Goal: Task Accomplishment & Management: Manage account settings

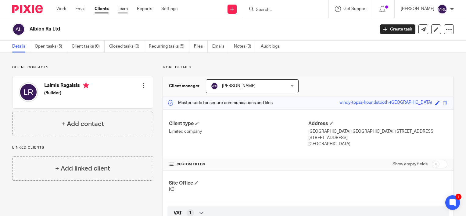
click at [121, 8] on link "Team" at bounding box center [123, 9] width 10 height 6
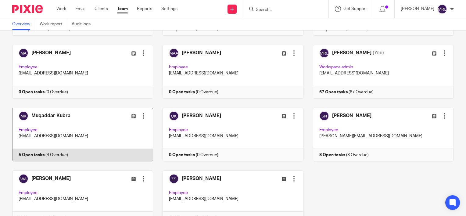
scroll to position [175, 0]
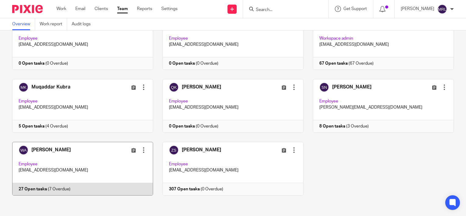
click at [91, 142] on link at bounding box center [78, 169] width 150 height 54
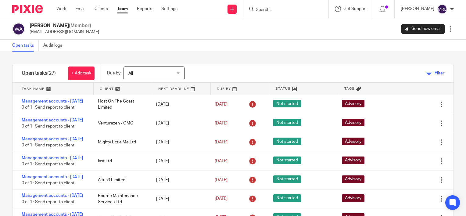
click at [435, 74] on span "Filter" at bounding box center [440, 73] width 10 height 4
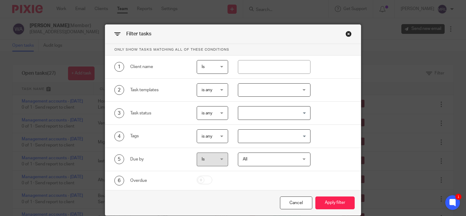
click at [273, 115] on input "Search for option" at bounding box center [273, 113] width 68 height 11
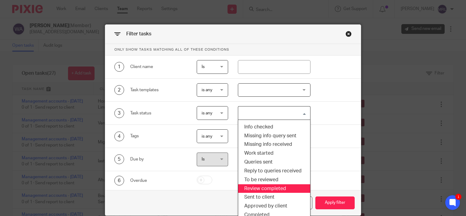
scroll to position [28, 0]
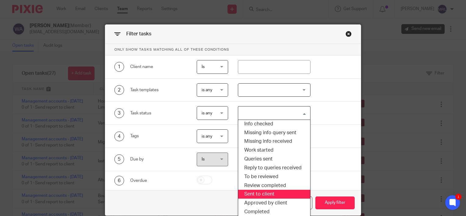
click at [273, 195] on li "Sent to client" at bounding box center [274, 194] width 72 height 9
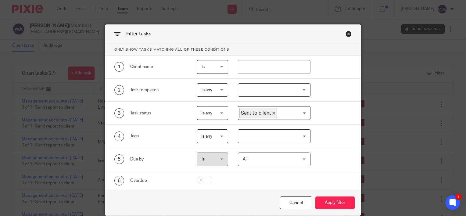
click at [348, 209] on div "Cancel Apply filter" at bounding box center [233, 203] width 256 height 26
click at [343, 203] on button "Apply filter" at bounding box center [334, 202] width 39 height 13
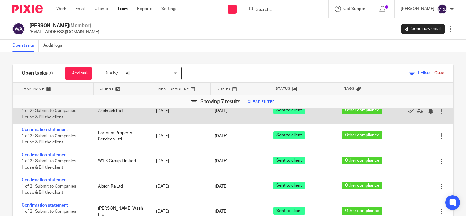
scroll to position [37, 0]
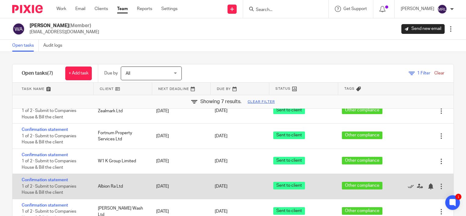
click at [438, 185] on div at bounding box center [441, 186] width 6 height 6
click at [123, 183] on div "Albion Ra Ltd" at bounding box center [121, 186] width 59 height 12
click at [54, 178] on link "Confirmation statement" at bounding box center [45, 180] width 46 height 4
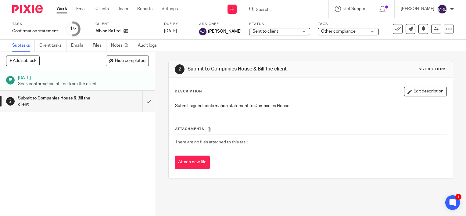
click at [281, 34] on span "Sent to client" at bounding box center [276, 31] width 46 height 6
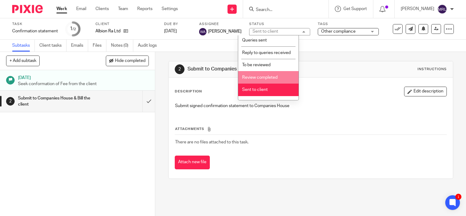
scroll to position [116, 0]
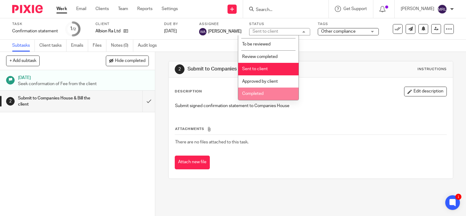
click at [267, 93] on li "Completed" at bounding box center [268, 94] width 60 height 13
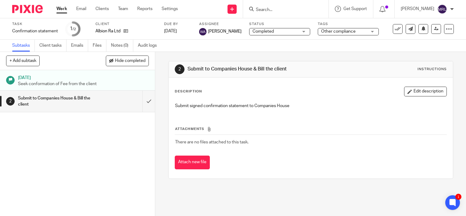
click at [342, 30] on span "Other compliance" at bounding box center [338, 31] width 34 height 4
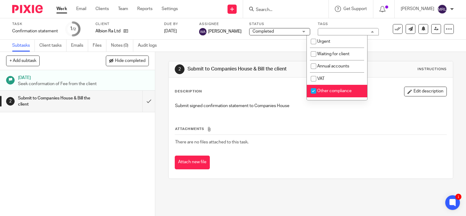
click at [342, 30] on div "Other compliance" at bounding box center [348, 31] width 61 height 7
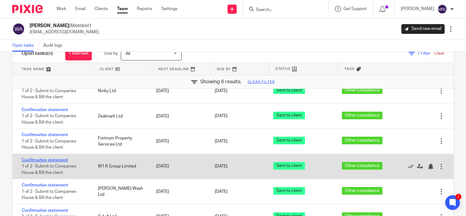
scroll to position [31, 0]
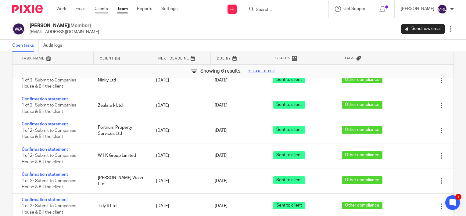
click at [101, 9] on link "Clients" at bounding box center [101, 9] width 13 height 6
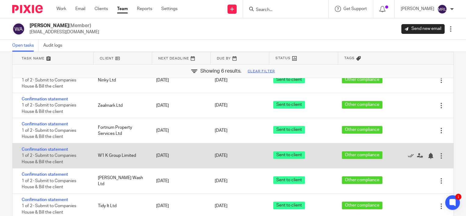
click at [432, 153] on div "Edit task Delete" at bounding box center [429, 155] width 49 height 25
click at [438, 155] on div at bounding box center [441, 156] width 6 height 6
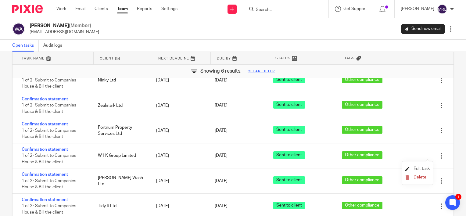
click at [421, 167] on span "Edit task" at bounding box center [422, 169] width 16 height 4
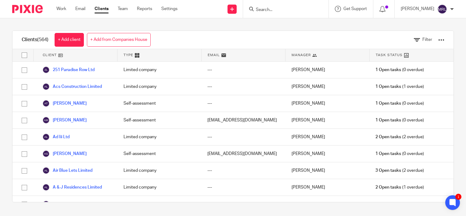
click at [255, 12] on input "Search" at bounding box center [282, 9] width 55 height 5
type input "W1K"
click button "submit" at bounding box center [0, 0] width 0 height 0
click at [261, 25] on link at bounding box center [292, 23] width 76 height 9
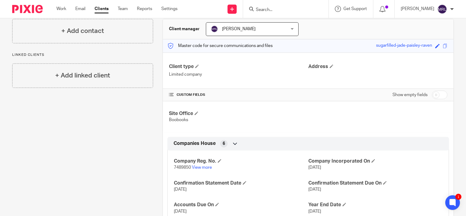
scroll to position [98, 0]
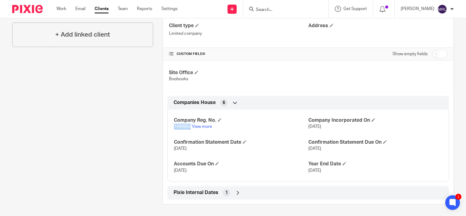
drag, startPoint x: 173, startPoint y: 126, endPoint x: 189, endPoint y: 126, distance: 16.5
click at [189, 126] on span "7489850" at bounding box center [182, 126] width 17 height 4
copy span "7489850"
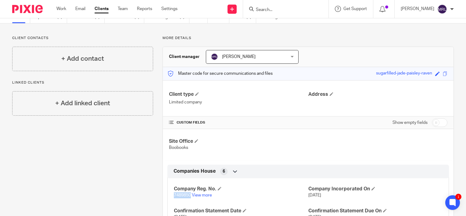
scroll to position [0, 0]
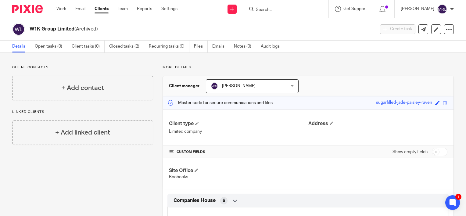
click at [284, 12] on input "Search" at bounding box center [282, 9] width 55 height 5
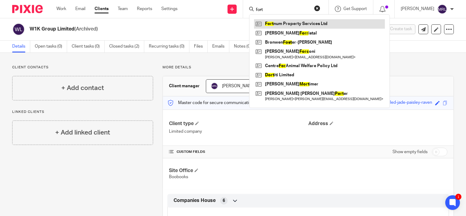
type input "fort"
click at [280, 23] on link at bounding box center [319, 23] width 131 height 9
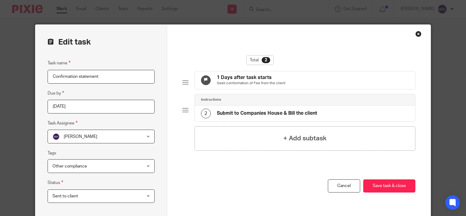
scroll to position [30, 0]
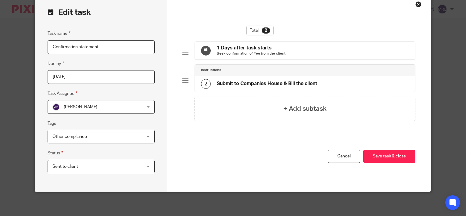
click at [124, 169] on span "Sent to client" at bounding box center [92, 166] width 81 height 13
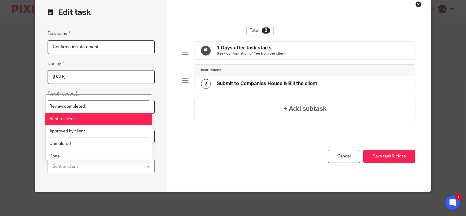
scroll to position [122, 0]
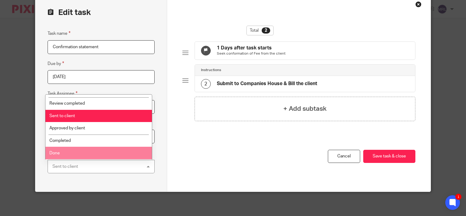
click at [106, 153] on li "Done" at bounding box center [98, 153] width 107 height 13
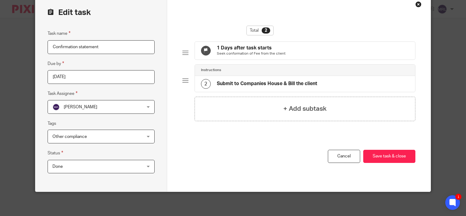
click at [140, 167] on div "Done Done" at bounding box center [101, 167] width 107 height 14
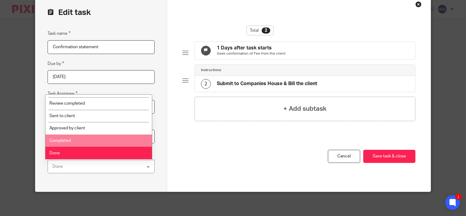
click at [116, 144] on li "Completed" at bounding box center [98, 141] width 107 height 13
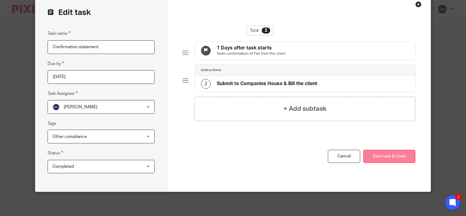
click at [381, 157] on button "Save task & close" at bounding box center [389, 156] width 52 height 13
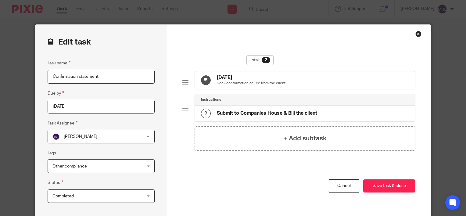
click at [420, 34] on div "Total 2 [DATE] Seek conformation of Fee from the client Instructions 2 Submit t…" at bounding box center [299, 123] width 264 height 196
click at [415, 34] on div "Close this dialog window" at bounding box center [418, 34] width 6 height 6
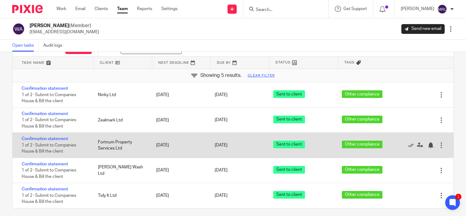
scroll to position [31, 0]
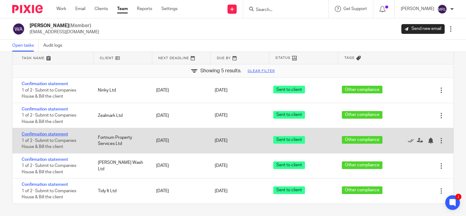
click at [56, 134] on link "Confirmation statement" at bounding box center [45, 134] width 46 height 4
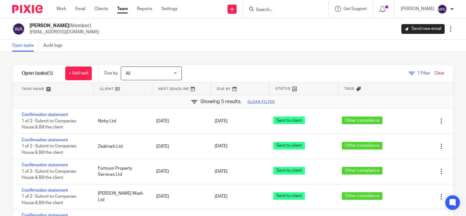
scroll to position [31, 0]
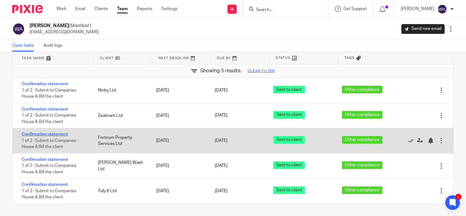
click at [59, 134] on link "Confirmation statement" at bounding box center [45, 134] width 46 height 4
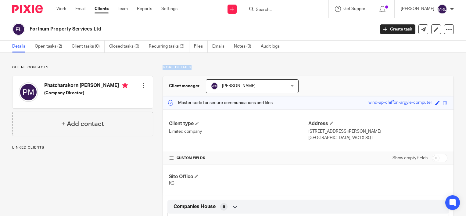
drag, startPoint x: 0, startPoint y: 0, endPoint x: 190, endPoint y: 65, distance: 200.5
click at [190, 65] on p "More details" at bounding box center [308, 67] width 291 height 5
drag, startPoint x: 190, startPoint y: 65, endPoint x: 138, endPoint y: 66, distance: 51.9
click at [138, 66] on p "Client contacts" at bounding box center [82, 67] width 141 height 5
drag, startPoint x: 161, startPoint y: 66, endPoint x: 189, endPoint y: 66, distance: 27.8
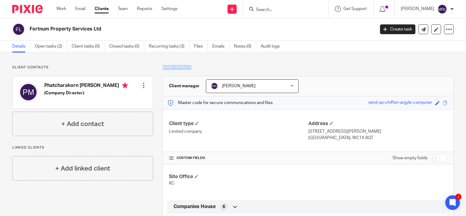
click at [189, 66] on p "More details" at bounding box center [308, 67] width 291 height 5
drag, startPoint x: 189, startPoint y: 66, endPoint x: 138, endPoint y: 66, distance: 50.3
click at [138, 66] on p "Client contacts" at bounding box center [82, 67] width 141 height 5
click at [165, 68] on p "More details" at bounding box center [308, 67] width 291 height 5
drag, startPoint x: 160, startPoint y: 68, endPoint x: 194, endPoint y: 68, distance: 33.3
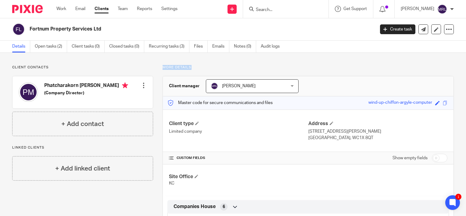
click at [194, 68] on div "More details Client manager Muhammad Rizwan Latif Muhammad Rizwan Latif Arsalan…" at bounding box center [303, 178] width 301 height 226
drag, startPoint x: 194, startPoint y: 68, endPoint x: 150, endPoint y: 63, distance: 44.0
click at [149, 63] on div "Client contacts Phatcharakorn Mulholland (Company Director) Edit contact Create…" at bounding box center [233, 178] width 466 height 250
drag, startPoint x: 160, startPoint y: 66, endPoint x: 192, endPoint y: 67, distance: 31.7
click at [192, 67] on div "More details Client manager Muhammad Rizwan Latif Muhammad Rizwan Latif Arsalan…" at bounding box center [303, 178] width 301 height 226
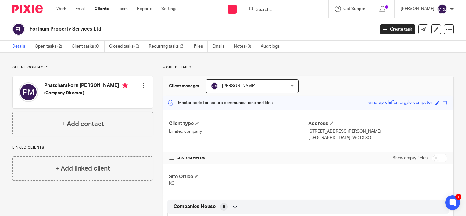
drag, startPoint x: 192, startPoint y: 67, endPoint x: 141, endPoint y: 62, distance: 50.7
click at [141, 62] on div "Client contacts Phatcharakorn Mulholland (Company Director) Edit contact Create…" at bounding box center [233, 178] width 466 height 250
drag, startPoint x: 160, startPoint y: 69, endPoint x: 188, endPoint y: 69, distance: 27.8
click at [188, 69] on div "More details Client manager Muhammad Rizwan Latif Muhammad Rizwan Latif Arsalan…" at bounding box center [303, 178] width 301 height 226
drag, startPoint x: 188, startPoint y: 69, endPoint x: 240, endPoint y: 64, distance: 52.4
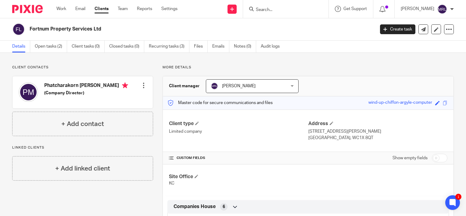
click at [240, 64] on div "Client contacts Phatcharakorn Mulholland (Company Director) Edit contact Create…" at bounding box center [233, 178] width 466 height 250
drag, startPoint x: 161, startPoint y: 70, endPoint x: 189, endPoint y: 68, distance: 28.1
click at [189, 68] on p "More details" at bounding box center [308, 67] width 291 height 5
drag, startPoint x: 189, startPoint y: 68, endPoint x: 142, endPoint y: 59, distance: 47.9
click at [142, 59] on div "Client contacts Phatcharakorn Mulholland (Company Director) Edit contact Create…" at bounding box center [233, 178] width 466 height 250
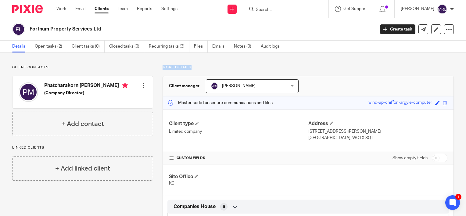
drag, startPoint x: 161, startPoint y: 66, endPoint x: 192, endPoint y: 66, distance: 30.2
click at [192, 66] on p "More details" at bounding box center [308, 67] width 291 height 5
drag, startPoint x: 192, startPoint y: 66, endPoint x: 145, endPoint y: 65, distance: 46.4
click at [145, 65] on p "Client contacts" at bounding box center [82, 67] width 141 height 5
drag, startPoint x: 162, startPoint y: 66, endPoint x: 189, endPoint y: 69, distance: 27.3
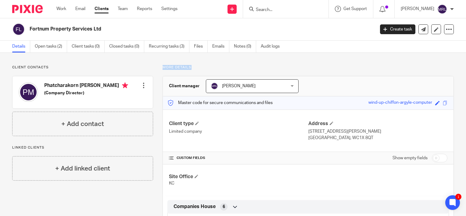
click at [189, 69] on p "More details" at bounding box center [308, 67] width 291 height 5
drag, startPoint x: 189, startPoint y: 69, endPoint x: 161, endPoint y: 68, distance: 28.4
click at [161, 68] on div "More details Client manager Muhammad Rizwan Latif Muhammad Rizwan Latif Arsalan…" at bounding box center [303, 178] width 301 height 226
click at [154, 69] on div "More details Client manager Muhammad Rizwan Latif Muhammad Rizwan Latif Arsalan…" at bounding box center [303, 178] width 301 height 226
drag, startPoint x: 161, startPoint y: 68, endPoint x: 188, endPoint y: 68, distance: 27.5
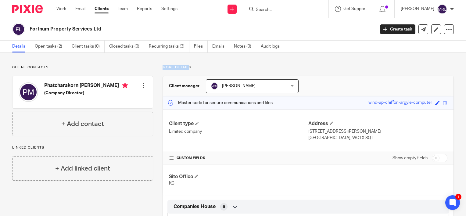
click at [188, 68] on p "More details" at bounding box center [308, 67] width 291 height 5
drag, startPoint x: 188, startPoint y: 68, endPoint x: 218, endPoint y: 66, distance: 29.7
click at [218, 66] on p "More details" at bounding box center [308, 67] width 291 height 5
drag, startPoint x: 160, startPoint y: 67, endPoint x: 193, endPoint y: 68, distance: 32.3
click at [193, 68] on div "More details Client manager Muhammad Rizwan Latif Muhammad Rizwan Latif Arsalan…" at bounding box center [303, 178] width 301 height 226
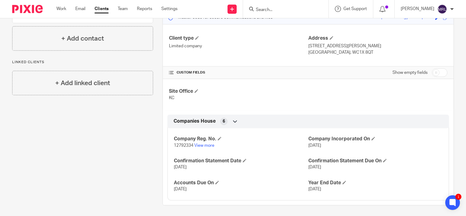
scroll to position [86, 0]
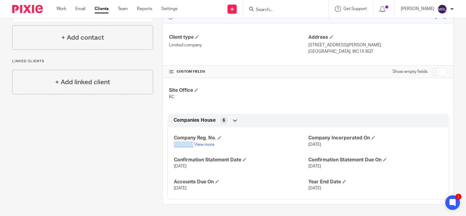
drag, startPoint x: 172, startPoint y: 145, endPoint x: 191, endPoint y: 145, distance: 18.9
click at [191, 145] on span "12792334" at bounding box center [184, 144] width 20 height 4
copy span "12792334"
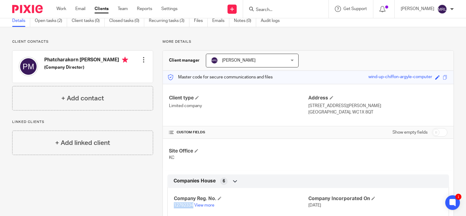
scroll to position [61, 0]
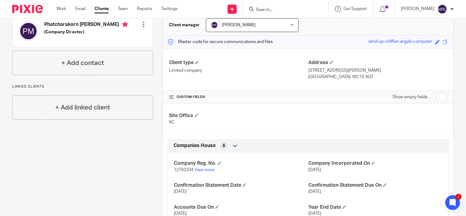
click at [217, 100] on div "CUSTOM FIELDS Show empty fields" at bounding box center [308, 97] width 278 height 12
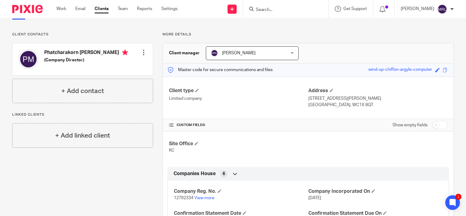
scroll to position [0, 0]
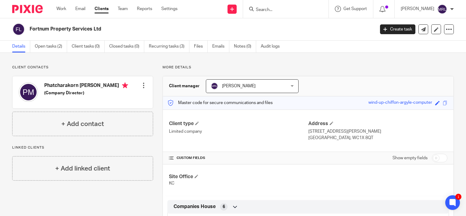
click at [267, 11] on input "Search" at bounding box center [282, 9] width 55 height 5
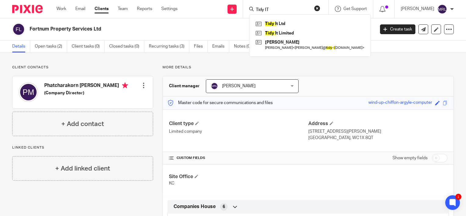
type input "Tidy IT"
click button "submit" at bounding box center [0, 0] width 0 height 0
click at [270, 21] on link at bounding box center [301, 23] width 94 height 9
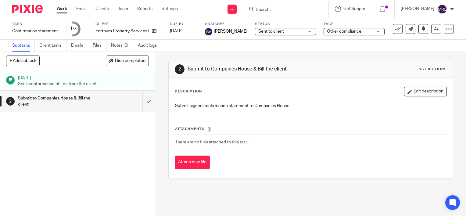
click at [292, 30] on span "Sent to client" at bounding box center [281, 31] width 46 height 6
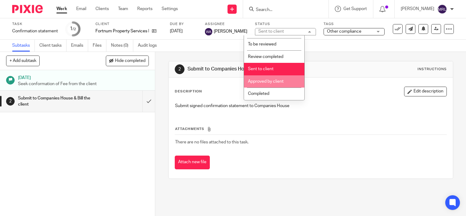
scroll to position [116, 0]
click at [273, 94] on li "Completed" at bounding box center [274, 94] width 60 height 13
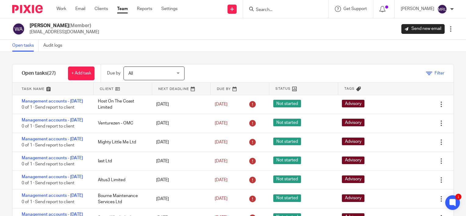
click at [435, 74] on span "Filter" at bounding box center [440, 73] width 10 height 4
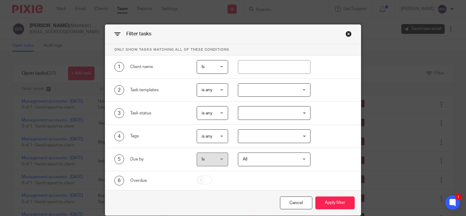
click at [272, 112] on input "Search for option" at bounding box center [273, 113] width 68 height 11
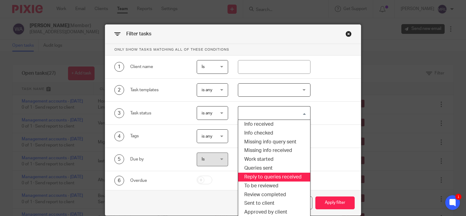
scroll to position [28, 0]
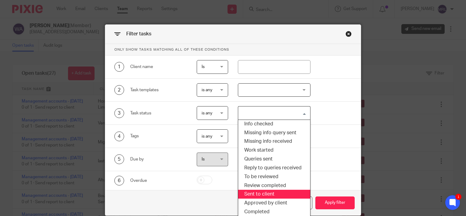
click at [264, 195] on li "Sent to client" at bounding box center [274, 194] width 72 height 9
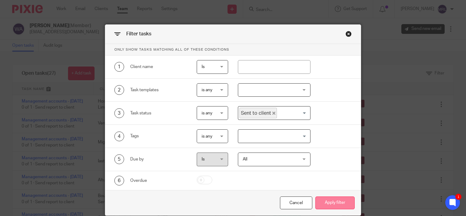
click at [334, 203] on button "Apply filter" at bounding box center [334, 202] width 39 height 13
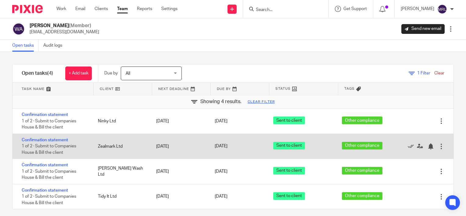
scroll to position [6, 0]
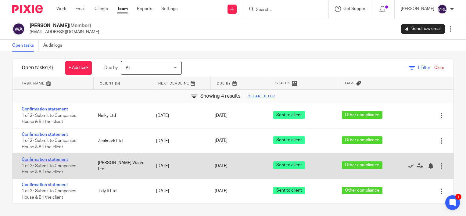
drag, startPoint x: 57, startPoint y: 185, endPoint x: 65, endPoint y: 160, distance: 26.7
click at [57, 185] on link "Confirmation statement" at bounding box center [45, 185] width 46 height 4
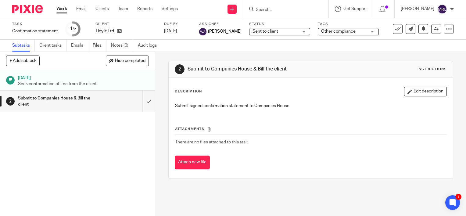
click at [243, 0] on div at bounding box center [285, 9] width 85 height 18
click at [255, 10] on input "Search" at bounding box center [282, 9] width 55 height 5
type input "Ninky"
click at [202, 49] on div "Subtasks Client tasks Emails Files Notes (0) Audit logs" at bounding box center [233, 46] width 466 height 12
click at [276, 35] on div "Sent to client Sent to client" at bounding box center [279, 31] width 61 height 7
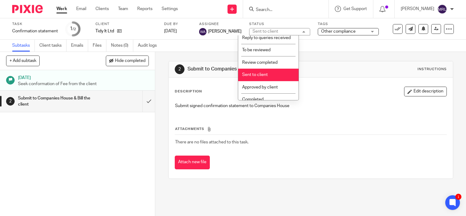
scroll to position [116, 0]
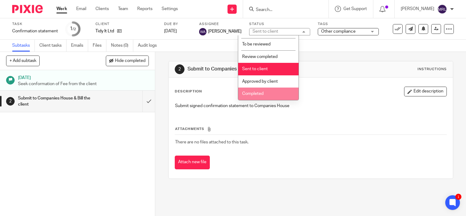
click at [272, 98] on li "Completed" at bounding box center [268, 94] width 60 height 13
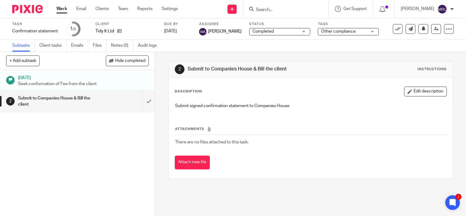
click at [259, 8] on input "Search" at bounding box center [282, 9] width 55 height 5
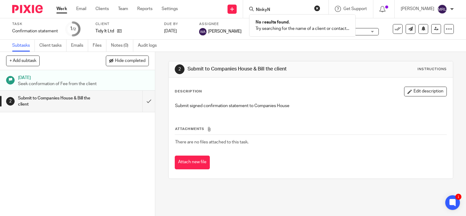
type input "Ninky"
click at [165, 130] on div "2 Submit to Companies House & Bill the client Instructions Description Edit des…" at bounding box center [310, 134] width 311 height 164
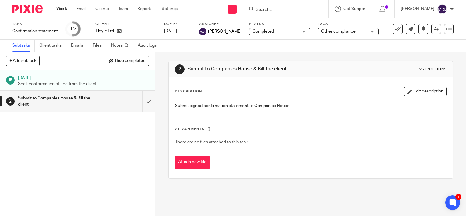
click at [33, 27] on div "Task Confirmation statement Save Confirmation statement" at bounding box center [35, 29] width 46 height 15
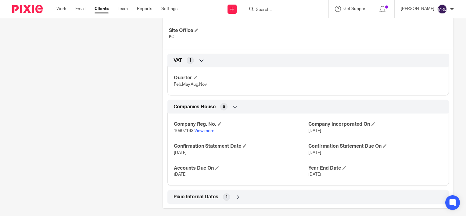
scroll to position [157, 0]
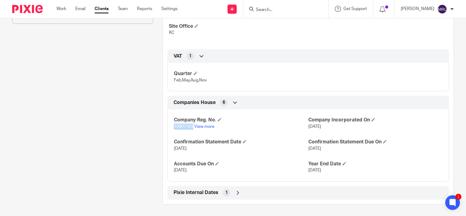
drag, startPoint x: 173, startPoint y: 125, endPoint x: 192, endPoint y: 127, distance: 18.7
click at [192, 127] on span "10907163" at bounding box center [184, 126] width 20 height 4
copy span "10907163"
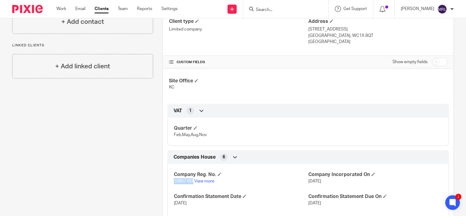
scroll to position [4, 0]
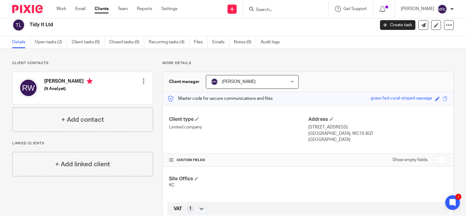
click at [255, 12] on input "Search" at bounding box center [282, 9] width 55 height 5
click at [255, 9] on input "Search" at bounding box center [282, 9] width 55 height 5
type input "Niniky"
click at [288, 28] on link at bounding box center [292, 23] width 76 height 9
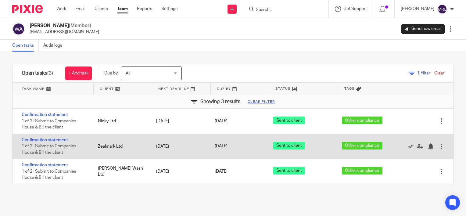
click at [181, 138] on div "Confirmation statement 1 of 2 · Submit to Companies House & Bill the client Zea…" at bounding box center [233, 146] width 441 height 25
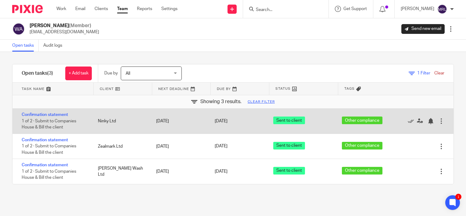
click at [114, 116] on div "Ninky Ltd" at bounding box center [121, 121] width 59 height 12
click at [41, 111] on div "Confirmation statement 1 of 2 · Submit to Companies House & Bill the client" at bounding box center [52, 121] width 79 height 25
click at [40, 113] on link "Confirmation statement" at bounding box center [45, 115] width 46 height 4
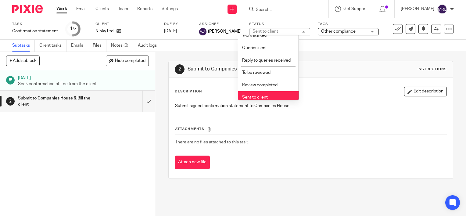
scroll to position [116, 0]
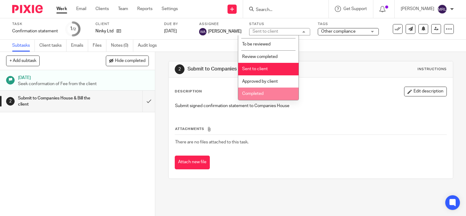
click at [257, 95] on span "Completed" at bounding box center [252, 94] width 21 height 4
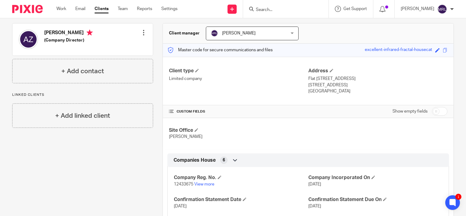
scroll to position [92, 0]
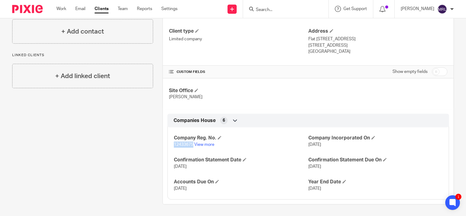
drag, startPoint x: 171, startPoint y: 144, endPoint x: 192, endPoint y: 145, distance: 21.4
click at [192, 145] on div "Company Reg. No. 12433675 View more Company Incorporated On [DATE] Confirmation…" at bounding box center [308, 161] width 282 height 77
copy span "12433675"
drag, startPoint x: 176, startPoint y: 151, endPoint x: 173, endPoint y: 147, distance: 4.6
click at [176, 151] on div "Company Reg. No. 12433675 View more Company Incorporated On [DATE] Confirmation…" at bounding box center [308, 161] width 282 height 77
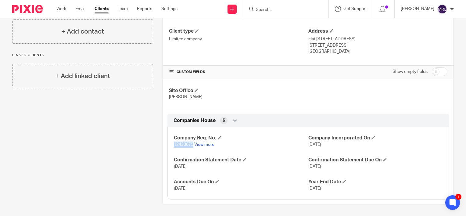
drag, startPoint x: 172, startPoint y: 144, endPoint x: 192, endPoint y: 144, distance: 19.5
click at [192, 144] on span "12433675" at bounding box center [184, 144] width 20 height 4
copy span "12433675"
click at [176, 150] on div "Company Reg. No. 12433675 View more Company Incorporated On 30 Jan 2020 Confirm…" at bounding box center [308, 161] width 282 height 77
drag, startPoint x: 173, startPoint y: 146, endPoint x: 192, endPoint y: 145, distance: 18.7
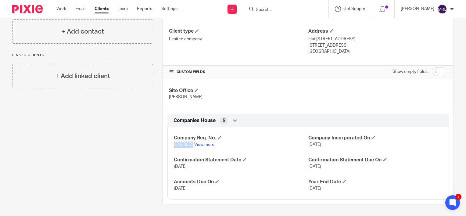
click at [192, 145] on p "12433675 View more" at bounding box center [241, 145] width 134 height 6
copy span "12433675"
click at [268, 153] on div "Company Reg. No. 12433675 View more Company Incorporated On 30 Jan 2020 Confirm…" at bounding box center [308, 161] width 282 height 77
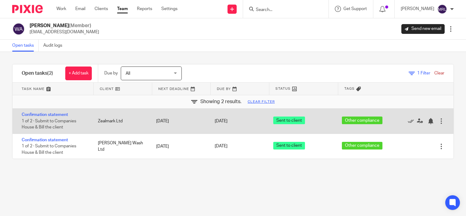
click at [164, 120] on div "Confirmation statement 1 of 2 · Submit to Companies House & Bill the client Zea…" at bounding box center [233, 121] width 441 height 25
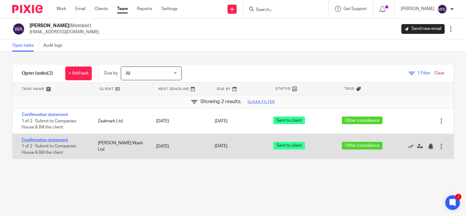
click at [37, 139] on link "Confirmation statement" at bounding box center [45, 140] width 46 height 4
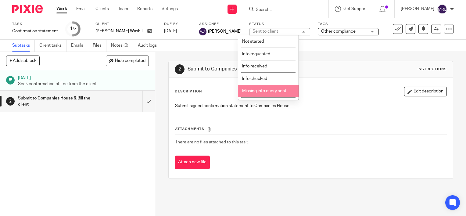
scroll to position [116, 0]
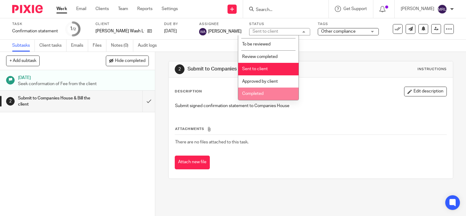
click at [259, 92] on li "Completed" at bounding box center [268, 94] width 60 height 13
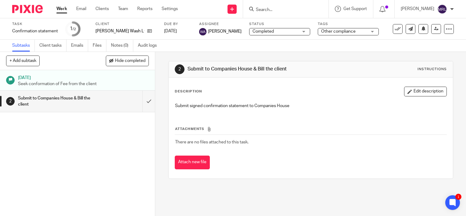
click at [66, 11] on link "Work" at bounding box center [61, 9] width 11 height 6
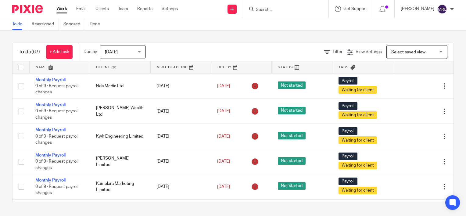
click at [404, 50] on span "Select saved view" at bounding box center [408, 52] width 34 height 4
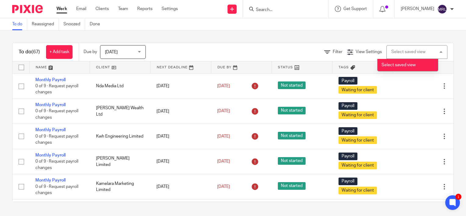
click at [111, 33] on div "To do (67) + Add task Due by Today Today Today Tomorrow This week Next week Thi…" at bounding box center [233, 123] width 466 height 184
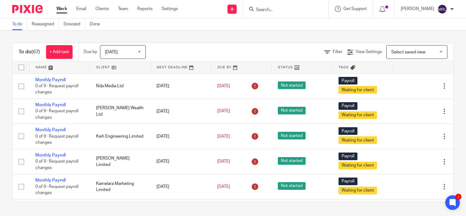
click at [131, 15] on div "Work Email Clients Team Reports Settings Work Email Clients Team Reports Settin…" at bounding box center [118, 9] width 137 height 18
click at [128, 7] on link "Team" at bounding box center [123, 9] width 10 height 6
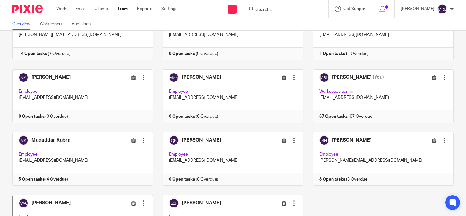
scroll to position [175, 0]
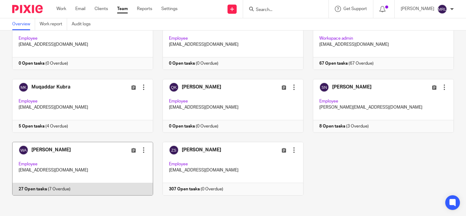
click at [86, 170] on link at bounding box center [78, 169] width 150 height 54
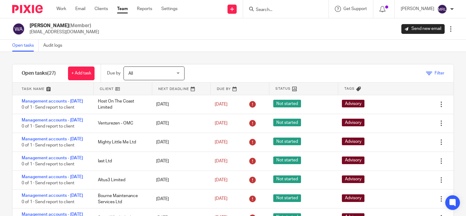
click at [426, 73] on icon at bounding box center [429, 73] width 6 height 6
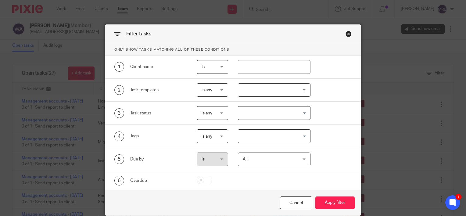
click at [255, 114] on input "Search for option" at bounding box center [273, 113] width 68 height 11
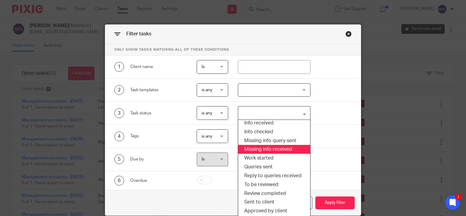
scroll to position [28, 0]
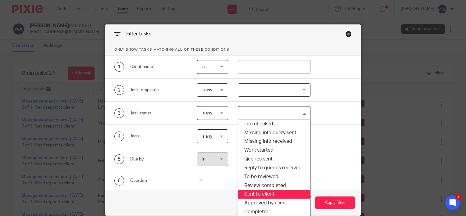
click at [266, 196] on li "Sent to client" at bounding box center [274, 194] width 72 height 9
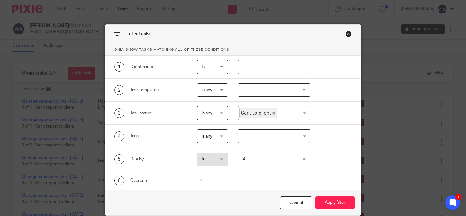
click at [334, 211] on div "Cancel Apply filter" at bounding box center [233, 203] width 256 height 26
click at [334, 206] on button "Apply filter" at bounding box center [334, 202] width 39 height 13
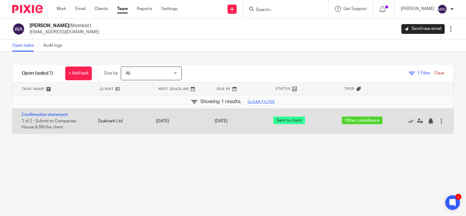
click at [438, 122] on div at bounding box center [441, 121] width 6 height 6
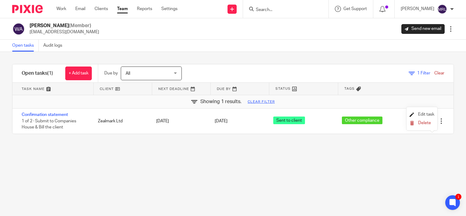
click at [423, 113] on span "Edit task" at bounding box center [426, 114] width 16 height 4
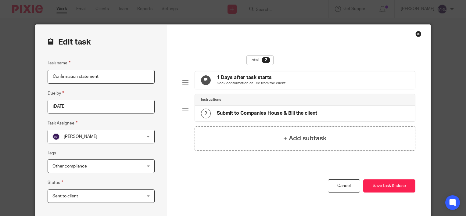
scroll to position [30, 0]
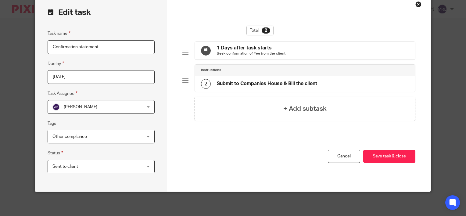
click at [119, 169] on span "Sent to client" at bounding box center [92, 166] width 81 height 13
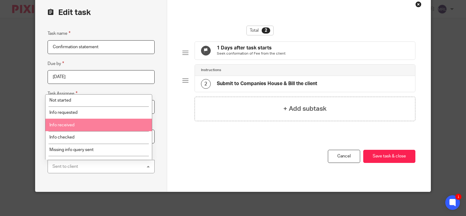
scroll to position [0, 0]
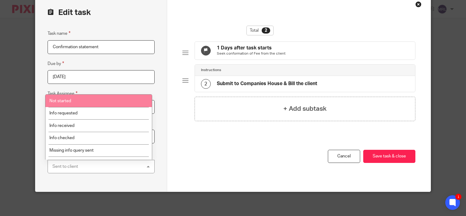
click at [162, 94] on div "Edit task Task name Confirmation statement Due by [DATE] Task Assignee [PERSON_…" at bounding box center [101, 93] width 132 height 196
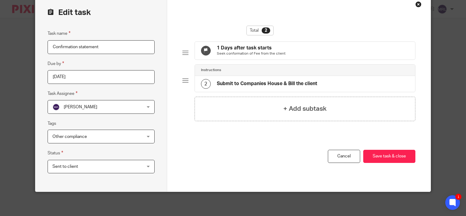
click at [417, 3] on div "Close this dialog window" at bounding box center [418, 4] width 6 height 6
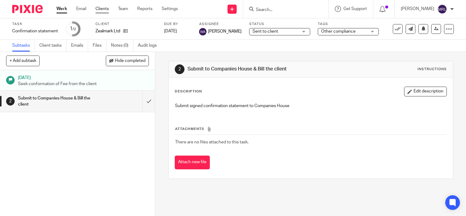
click at [105, 10] on link "Clients" at bounding box center [101, 9] width 13 height 6
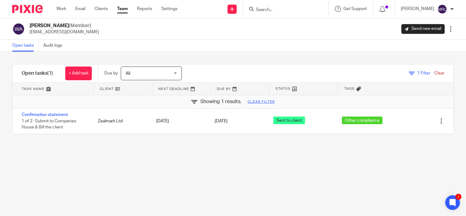
click at [429, 16] on div "[PERSON_NAME] My profile Email integration Logout" at bounding box center [427, 9] width 65 height 18
click at [438, 8] on img at bounding box center [442, 9] width 10 height 10
click at [358, 59] on div "Filter tasks Only show tasks matching all of these conditions 1 Client name Is …" at bounding box center [233, 134] width 466 height 164
